Goal: Transaction & Acquisition: Purchase product/service

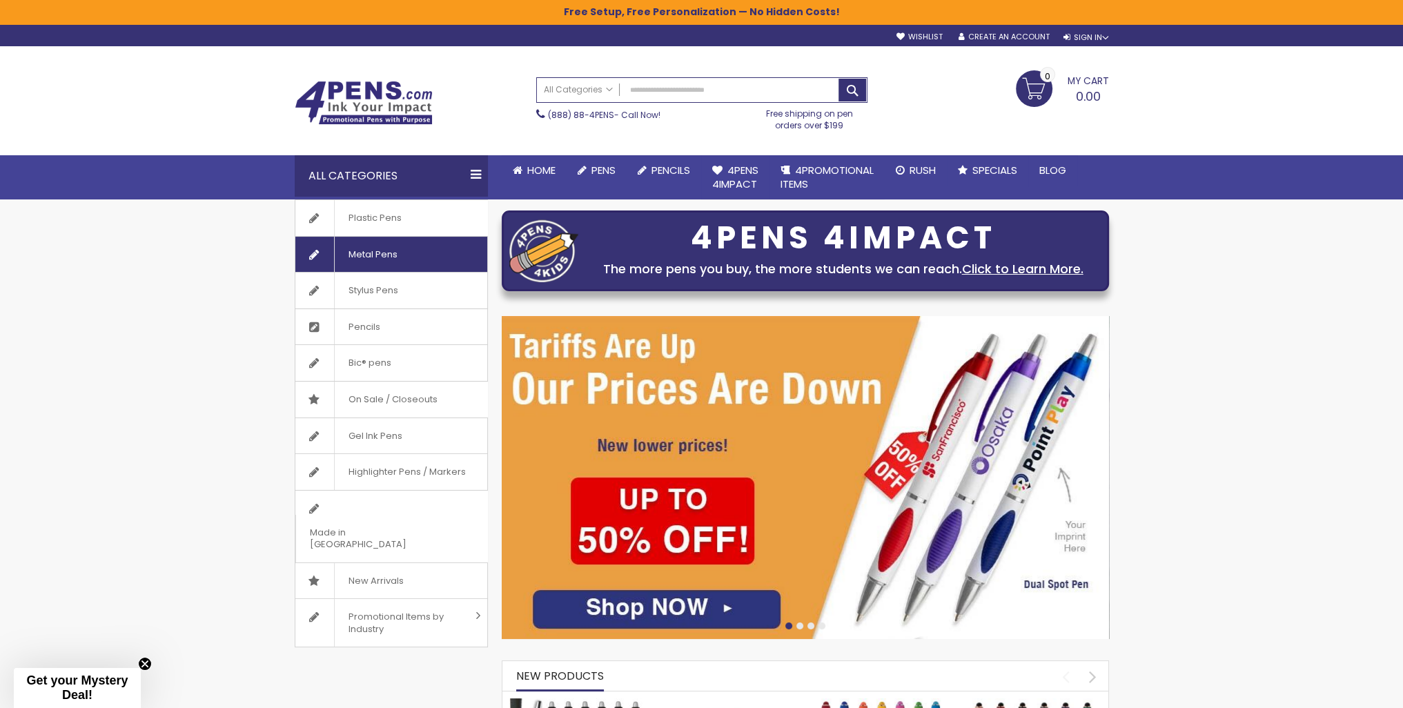
click at [415, 261] on link "Metal Pens" at bounding box center [391, 255] width 192 height 36
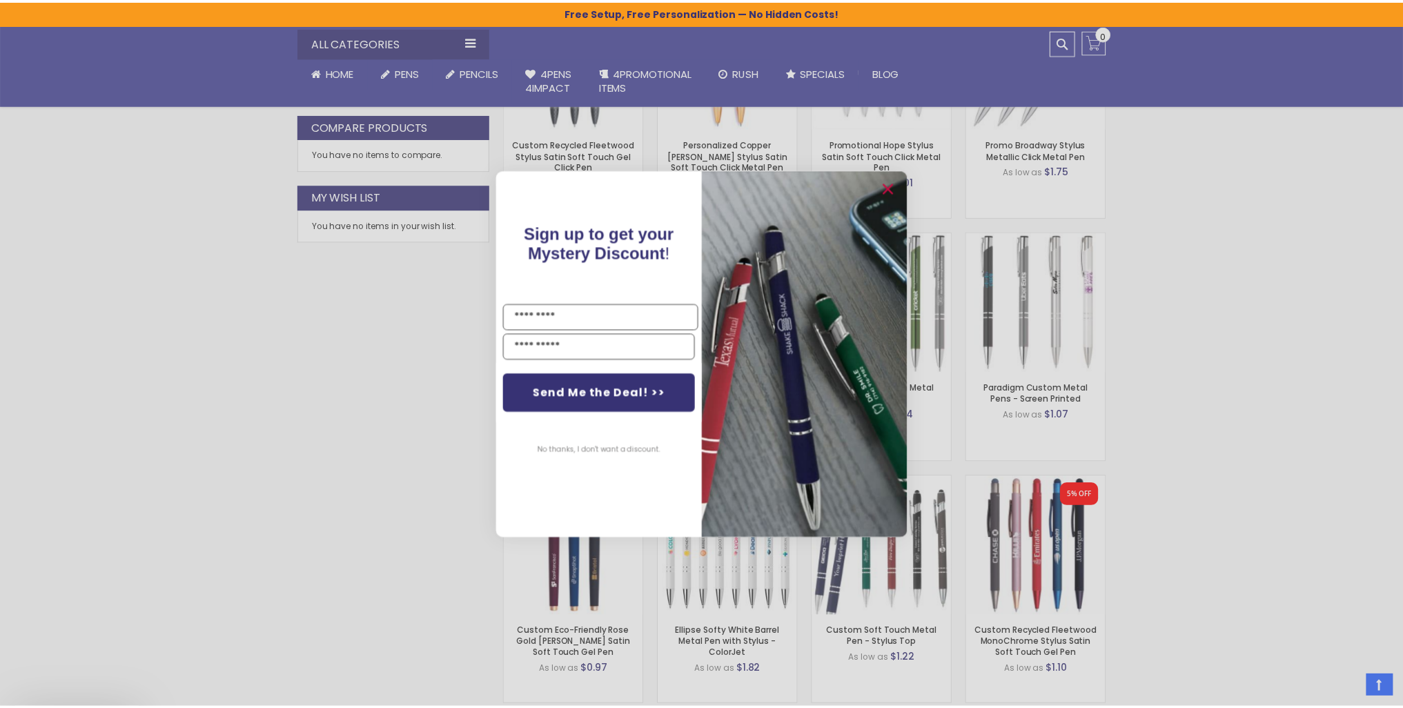
scroll to position [759, 0]
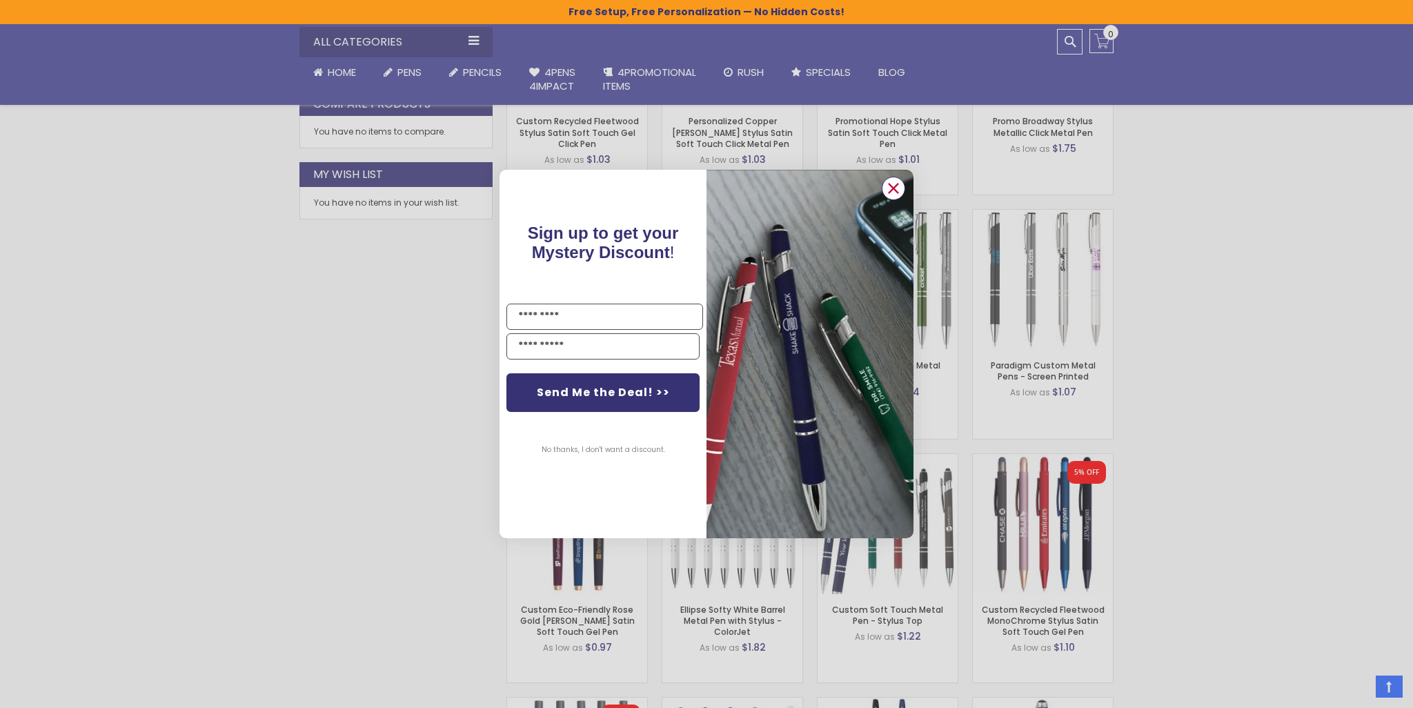
click at [893, 188] on icon "Close dialog" at bounding box center [893, 188] width 9 height 9
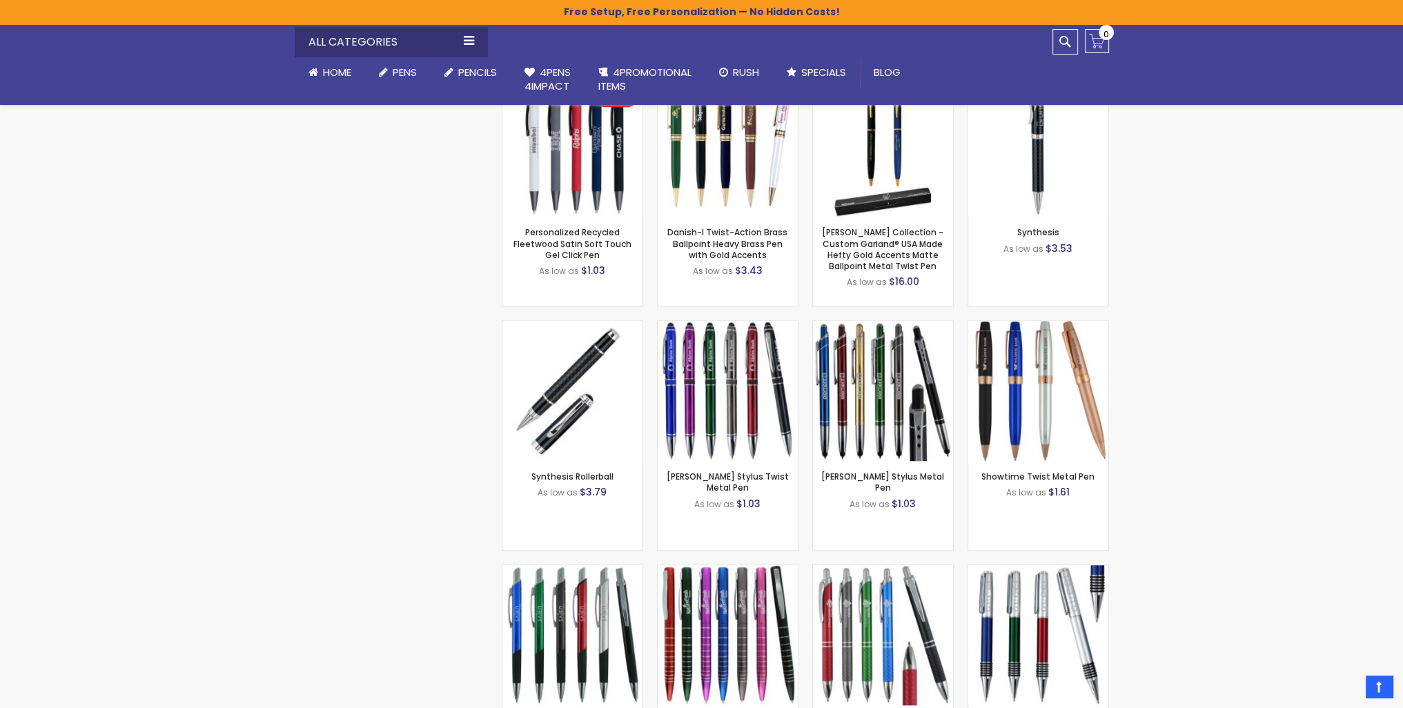
scroll to position [1587, 0]
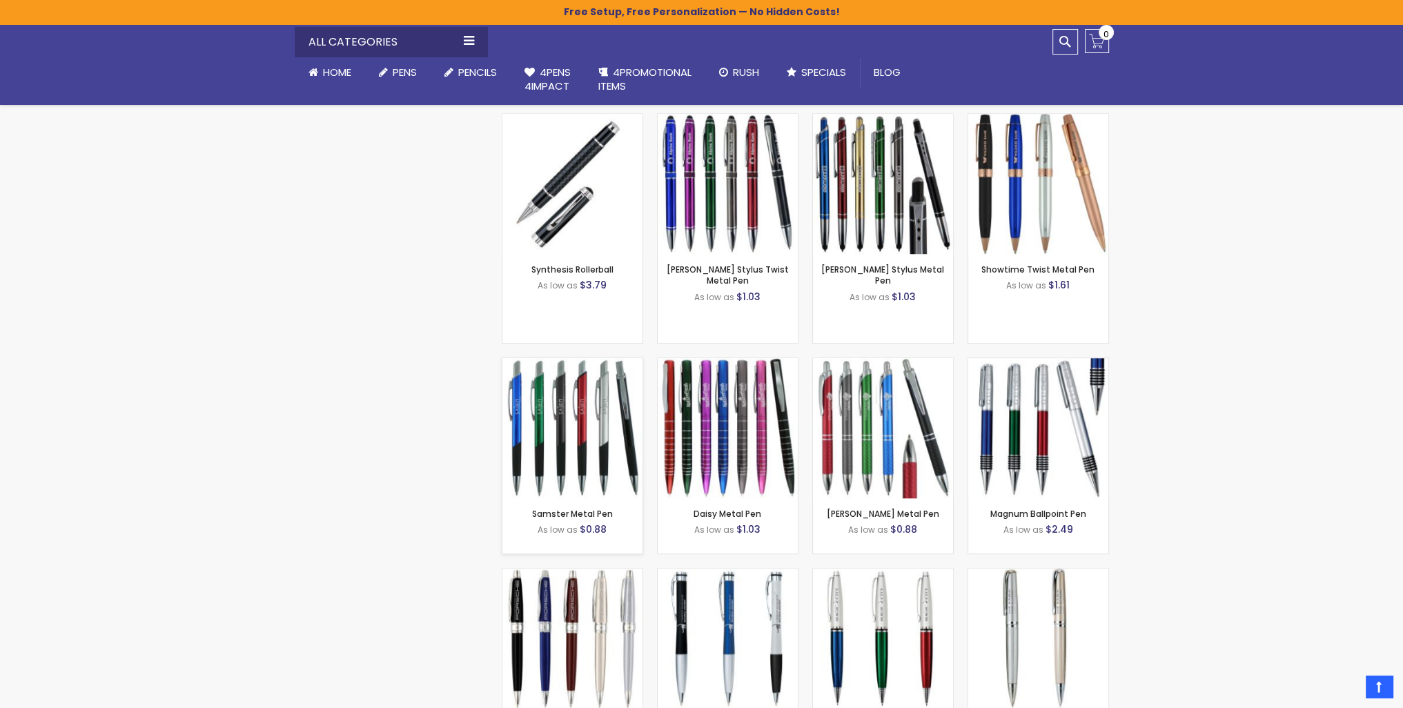
click at [564, 422] on img at bounding box center [572, 428] width 140 height 140
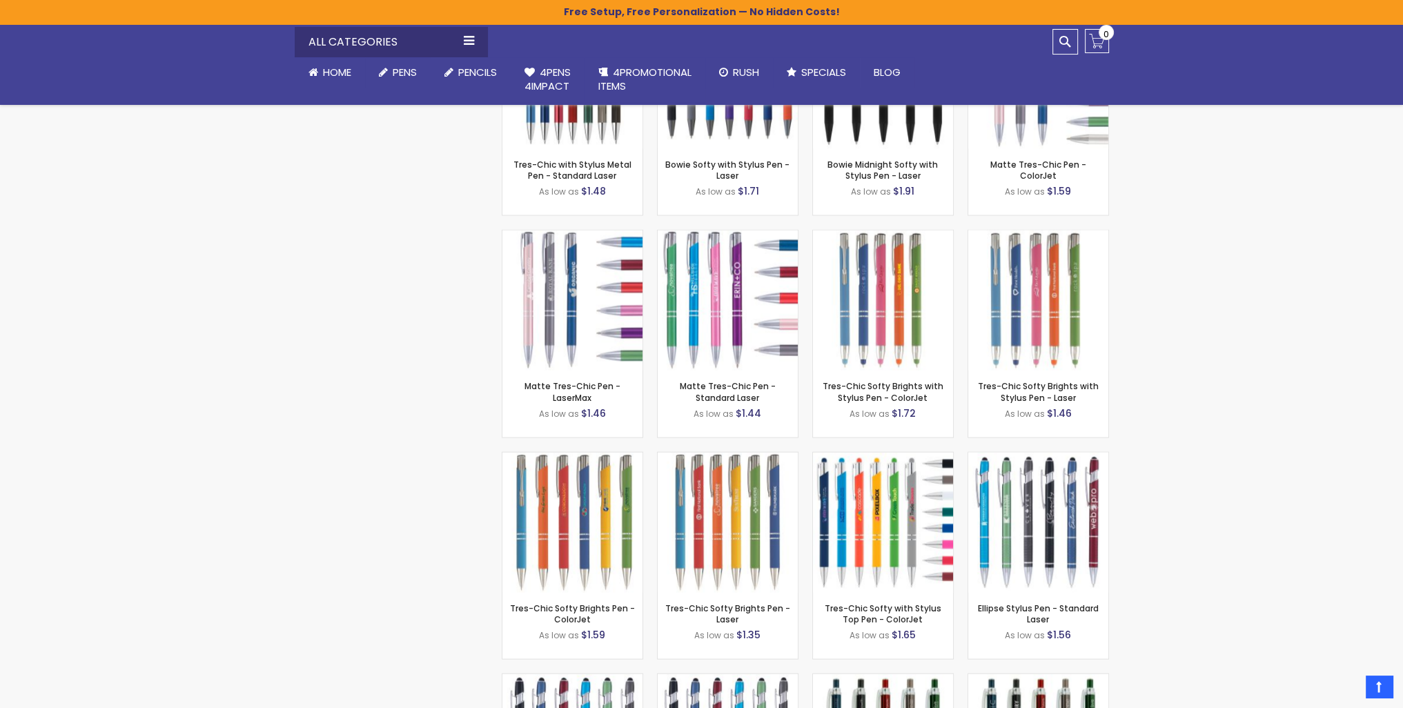
scroll to position [4277, 0]
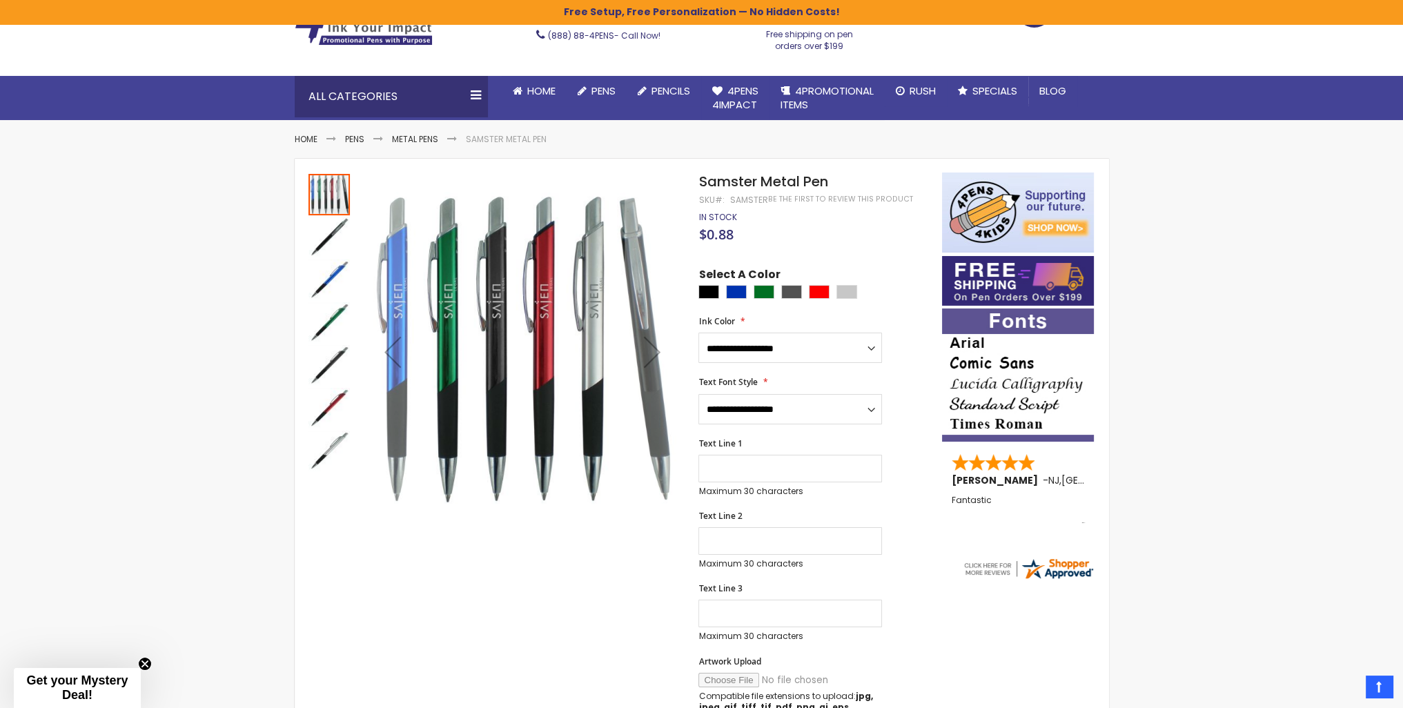
scroll to position [69, 0]
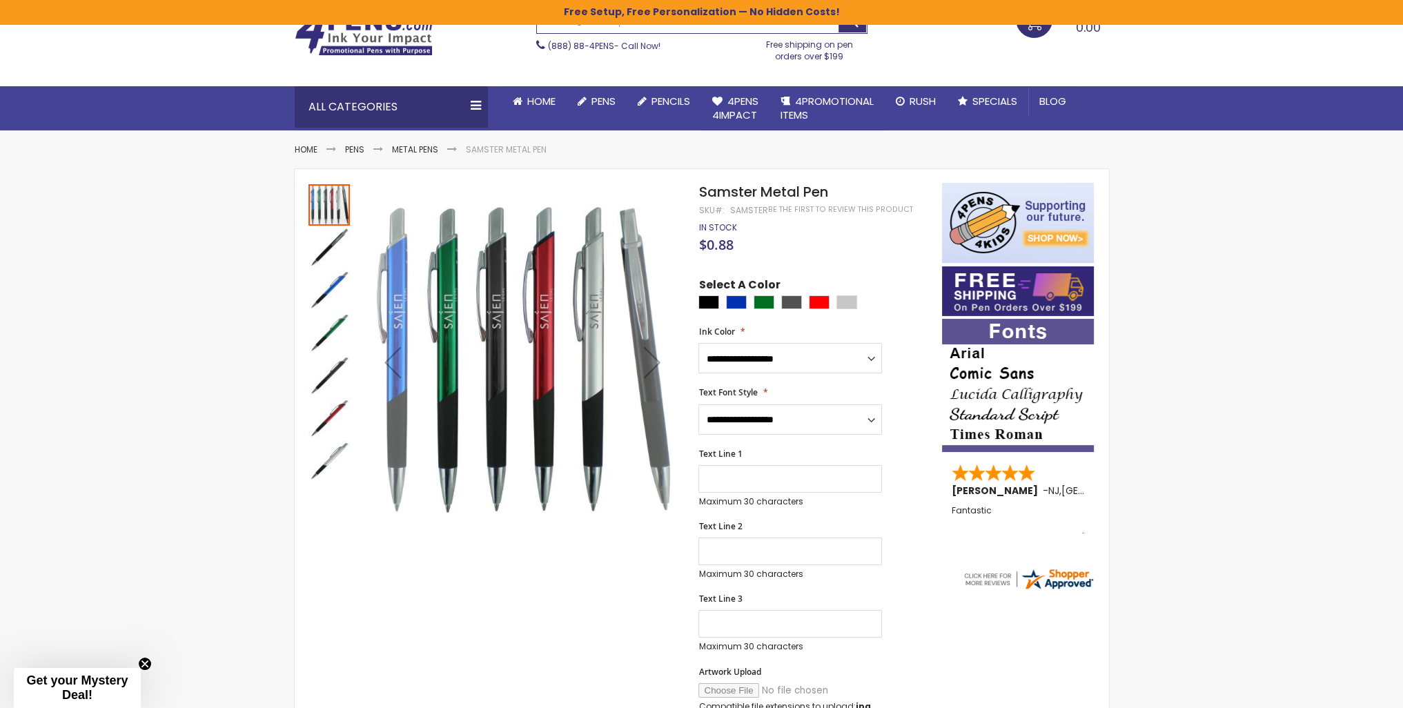
click at [333, 238] on img "Samster Metal Pen" at bounding box center [328, 247] width 41 height 41
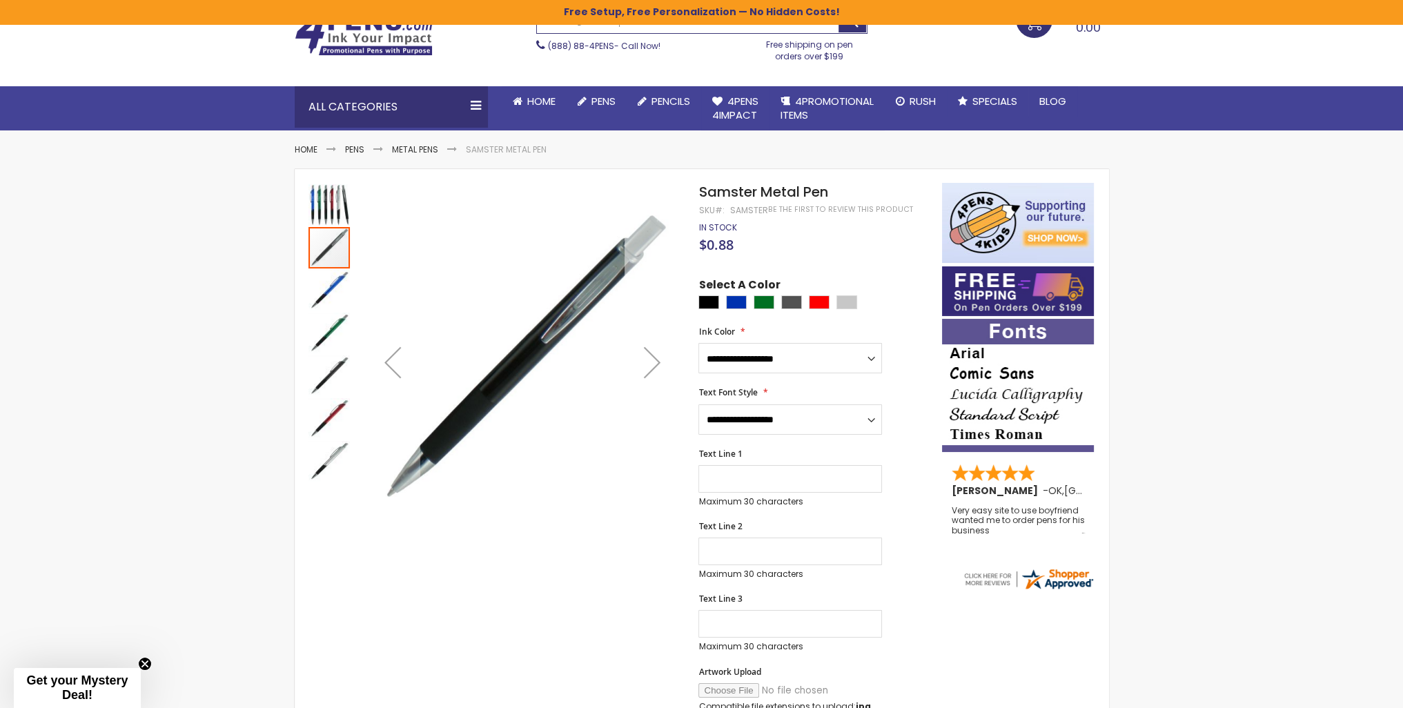
click at [654, 360] on div "Next" at bounding box center [651, 362] width 55 height 55
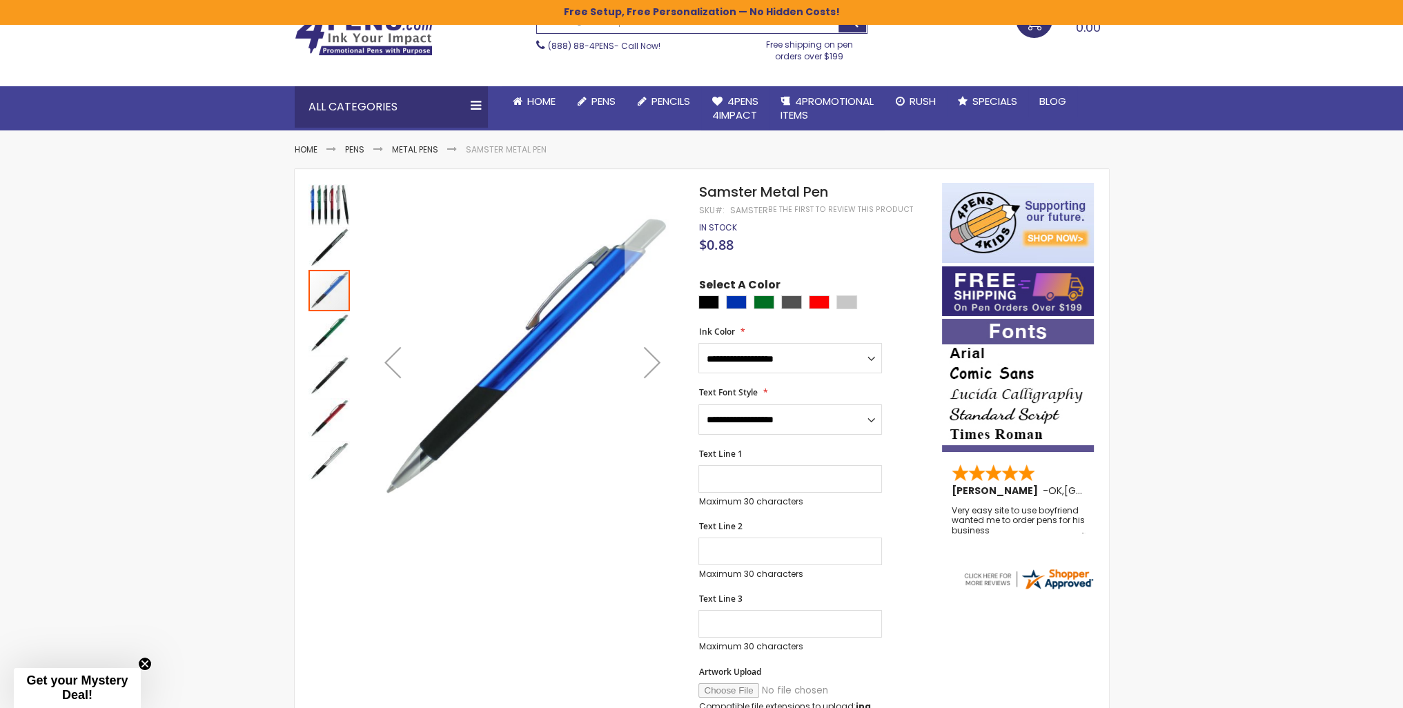
click at [654, 360] on div "Next" at bounding box center [651, 362] width 55 height 55
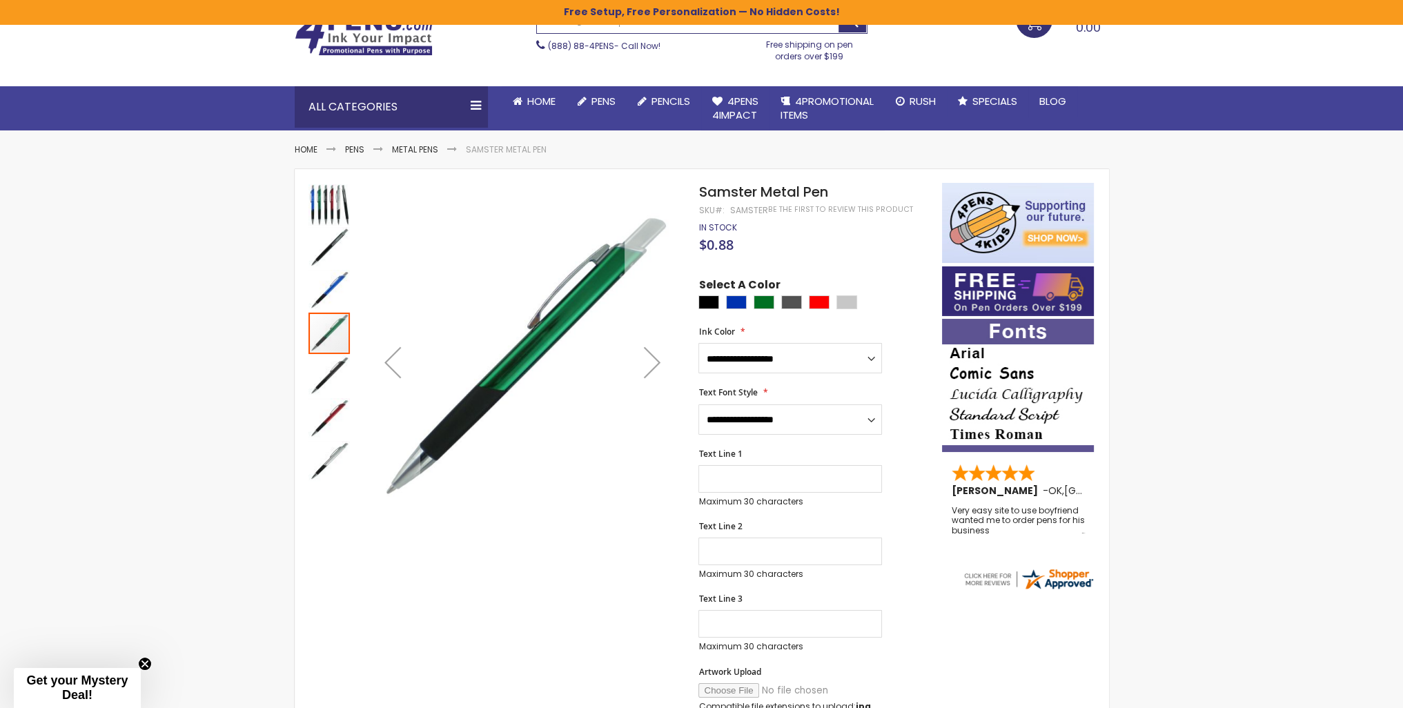
click at [654, 360] on div "Next" at bounding box center [651, 362] width 55 height 55
